Goal: Task Accomplishment & Management: Complete application form

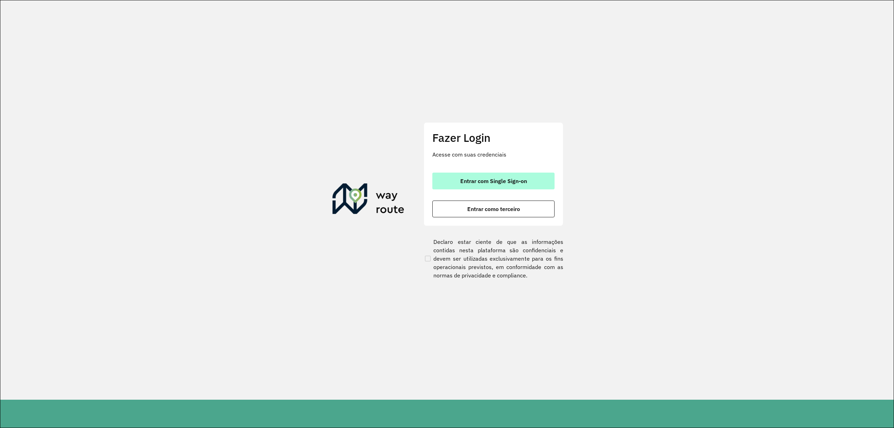
click at [471, 178] on span "Entrar com Single Sign-on" at bounding box center [493, 181] width 67 height 6
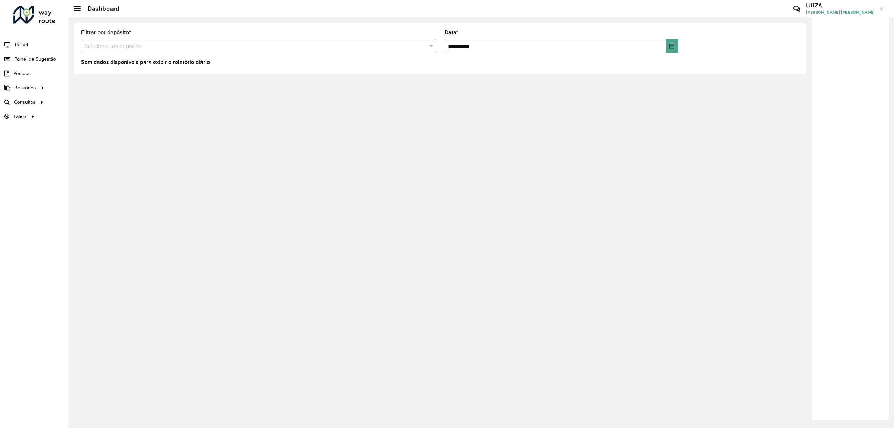
click at [161, 45] on input "text" at bounding box center [252, 46] width 334 height 8
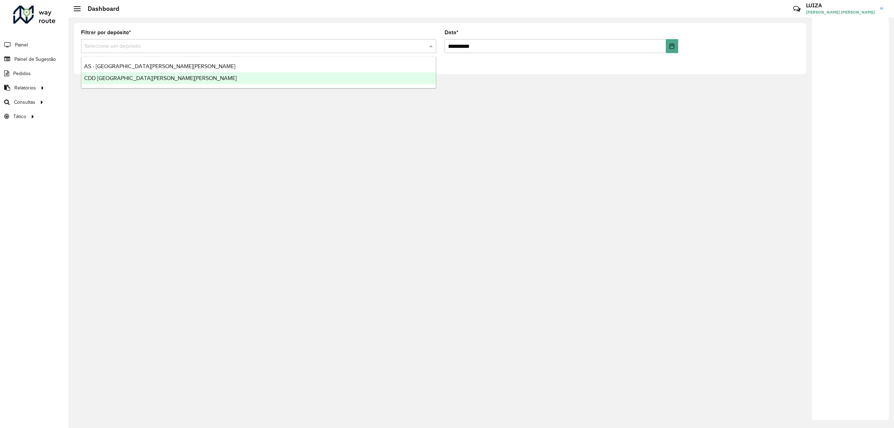
click at [149, 75] on span "CDD [GEOGRAPHIC_DATA][PERSON_NAME][PERSON_NAME]" at bounding box center [160, 78] width 153 height 6
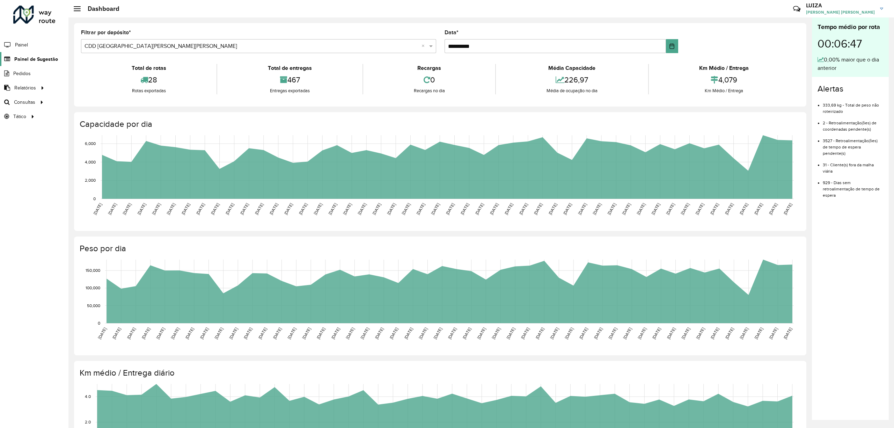
click at [30, 57] on span "Painel de Sugestão" at bounding box center [36, 59] width 44 height 7
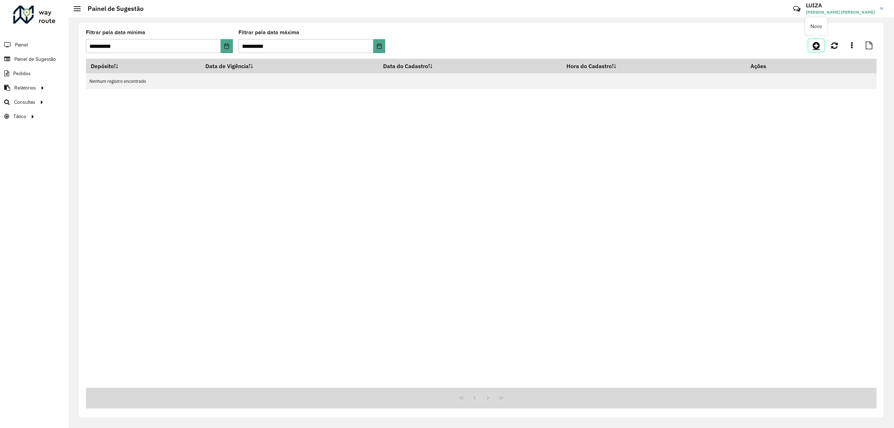
click at [815, 42] on icon at bounding box center [816, 45] width 7 height 8
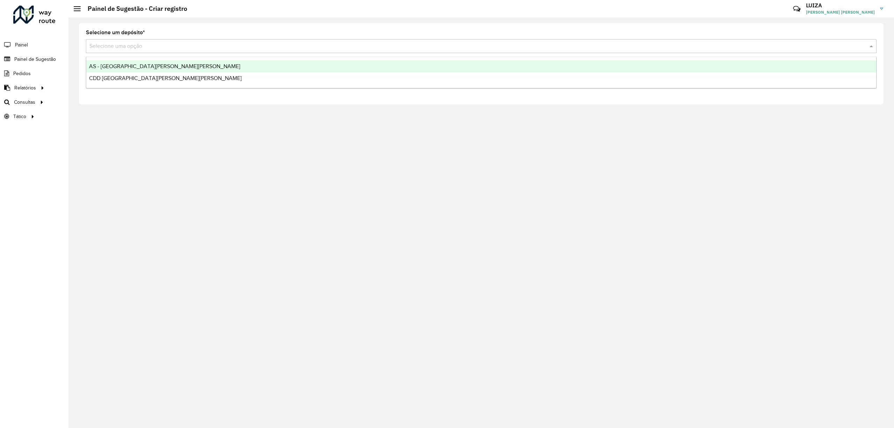
click at [172, 45] on input "text" at bounding box center [474, 46] width 770 height 8
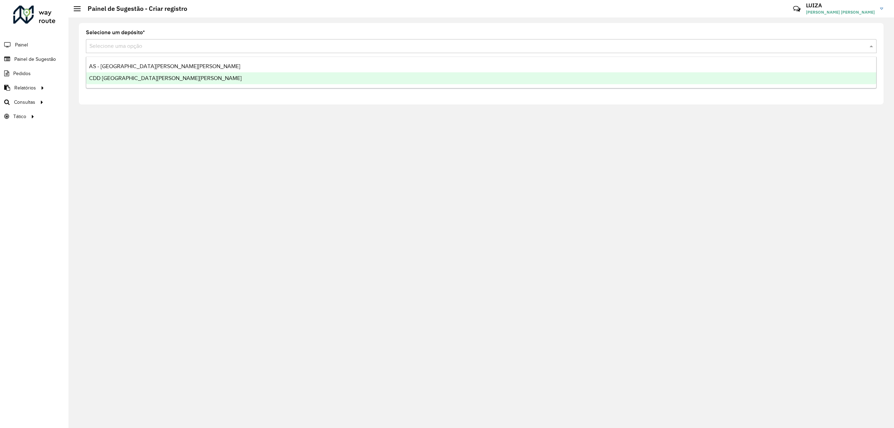
click at [147, 80] on span "CDD [GEOGRAPHIC_DATA][PERSON_NAME][PERSON_NAME]" at bounding box center [165, 78] width 153 height 6
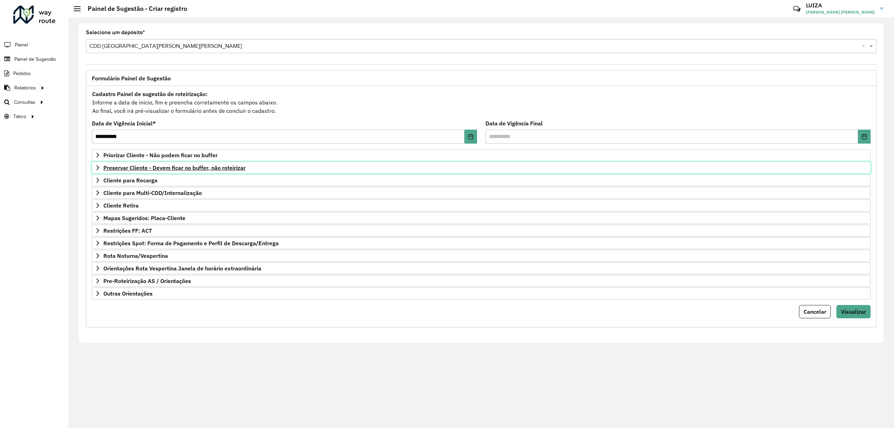
click at [175, 166] on span "Preservar Cliente - Devem ficar no buffer, não roteirizar" at bounding box center [174, 168] width 142 height 6
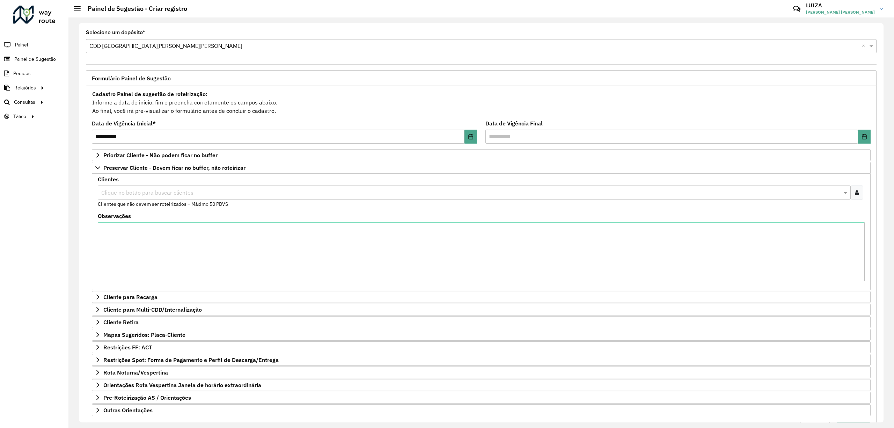
click at [145, 193] on input "text" at bounding box center [471, 193] width 743 height 8
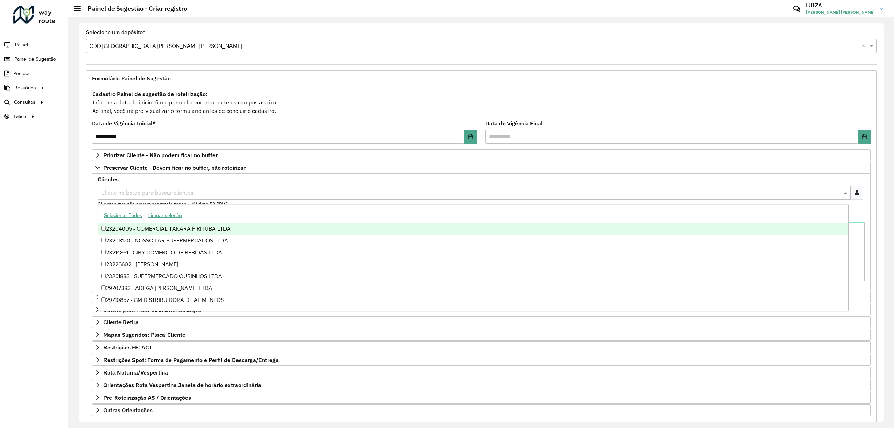
paste input "*****"
type input "*****"
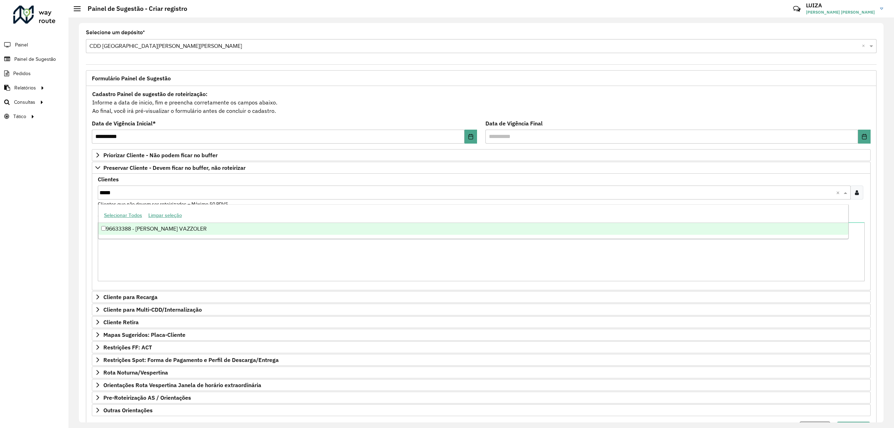
click at [139, 228] on div "96633388 - [PERSON_NAME] VAZZOLER" at bounding box center [474, 229] width 750 height 12
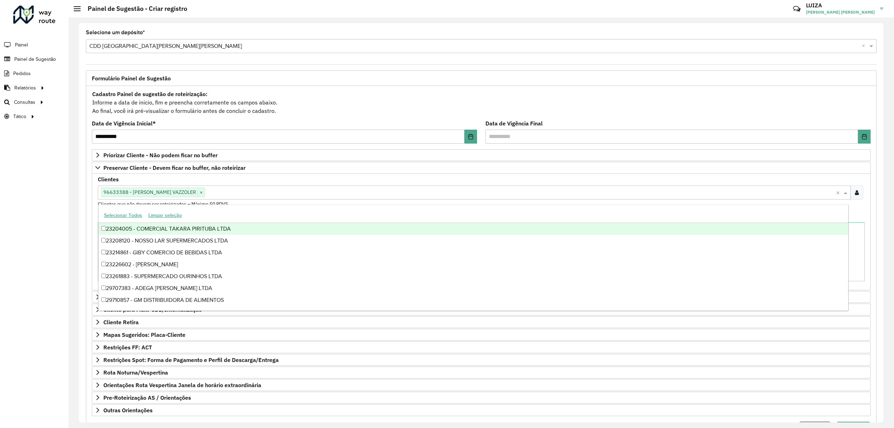
click at [61, 220] on div "Roteirizador AmbevTech Painel Painel de Sugestão Pedidos Relatórios Clientes Cl…" at bounding box center [34, 214] width 68 height 428
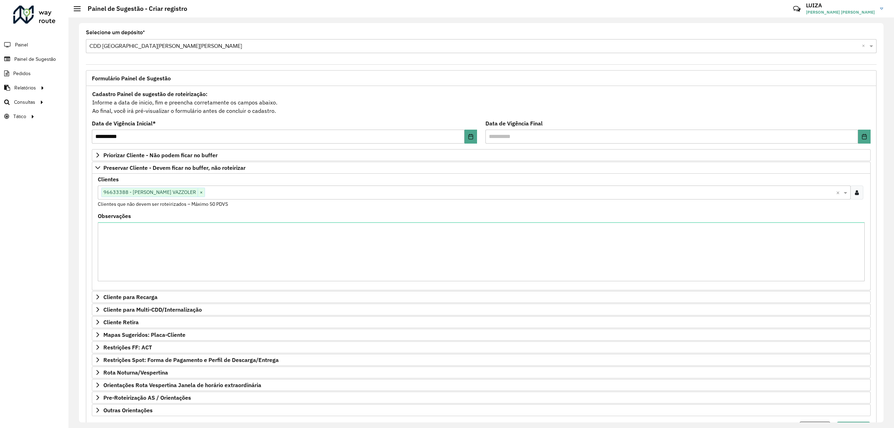
scroll to position [41, 0]
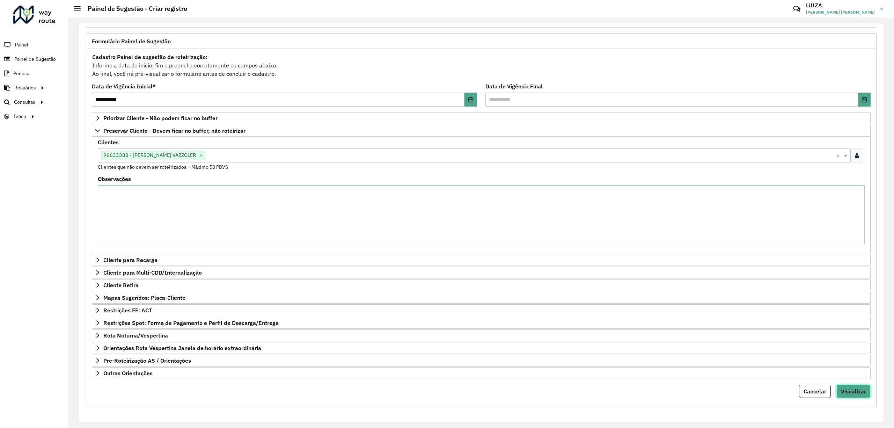
click at [850, 388] on span "Visualizar" at bounding box center [853, 391] width 25 height 7
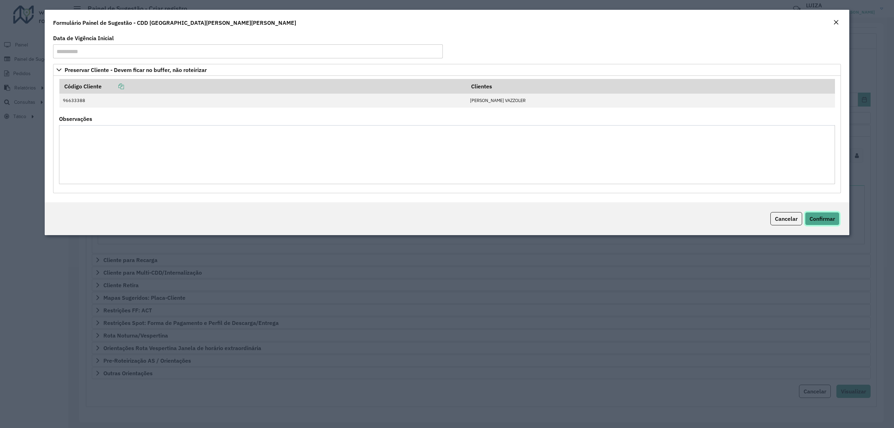
click at [814, 220] on span "Confirmar" at bounding box center [823, 218] width 26 height 7
